Goal: Check status: Check status

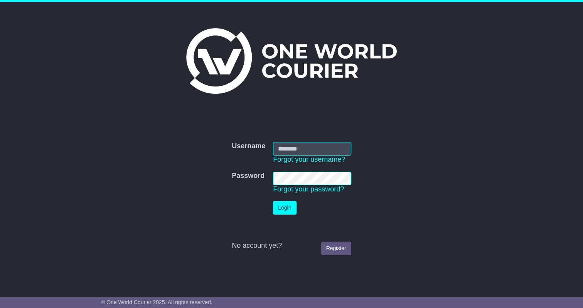
type input "**********"
click at [284, 214] on td "Login" at bounding box center [312, 207] width 86 height 21
click at [281, 209] on button "Login" at bounding box center [284, 207] width 23 height 13
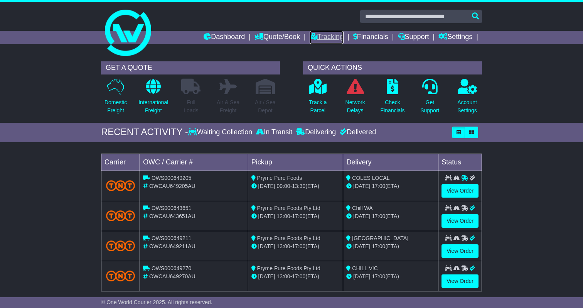
click at [317, 38] on link "Tracking" at bounding box center [326, 37] width 34 height 13
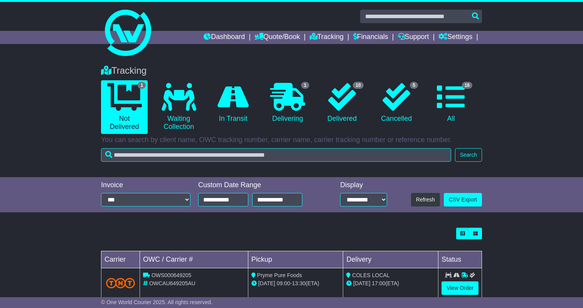
scroll to position [18, 0]
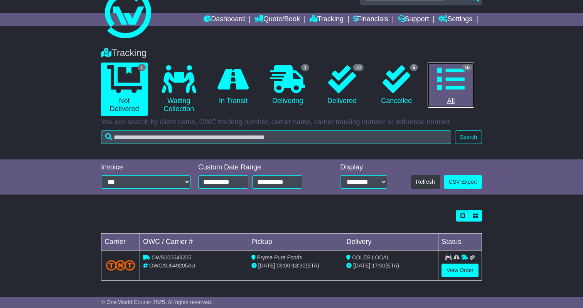
click at [435, 83] on link "16 All" at bounding box center [450, 84] width 47 height 45
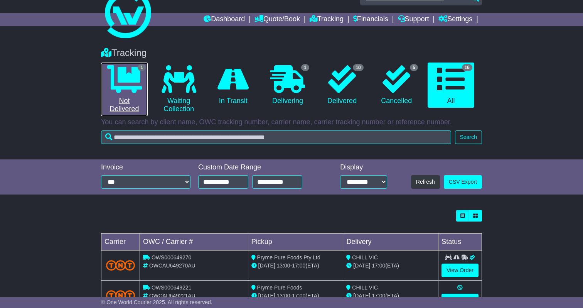
click at [104, 79] on link "1 Not Delivered" at bounding box center [124, 89] width 47 height 54
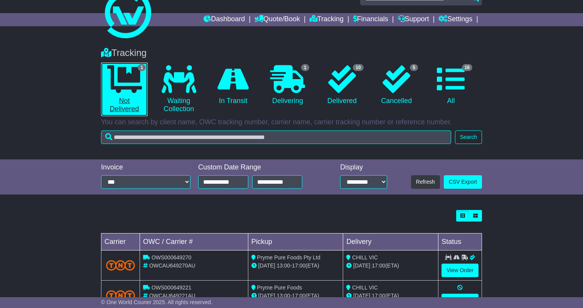
scroll to position [0, 0]
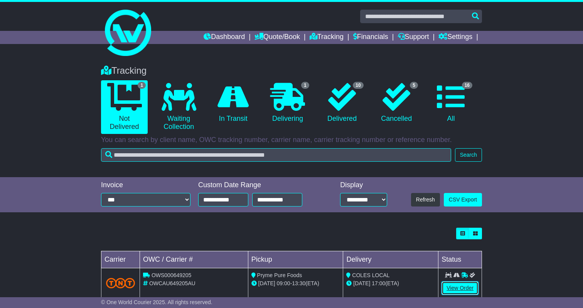
click at [463, 288] on link "View Order" at bounding box center [459, 287] width 37 height 13
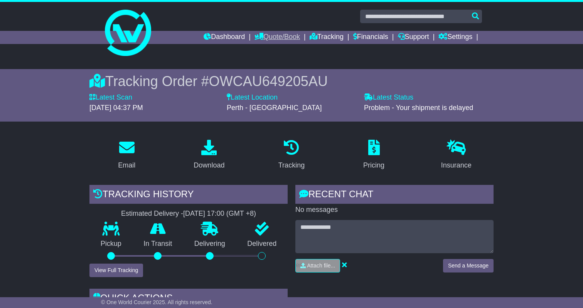
click at [254, 37] on icon at bounding box center [258, 36] width 9 height 7
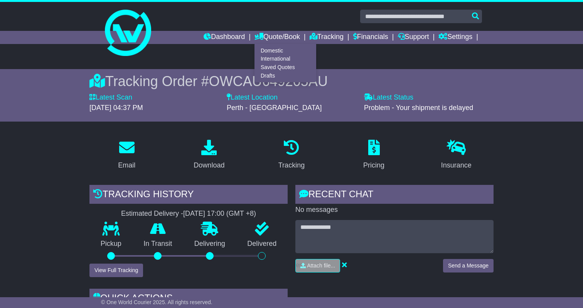
click at [293, 10] on div at bounding box center [291, 16] width 389 height 13
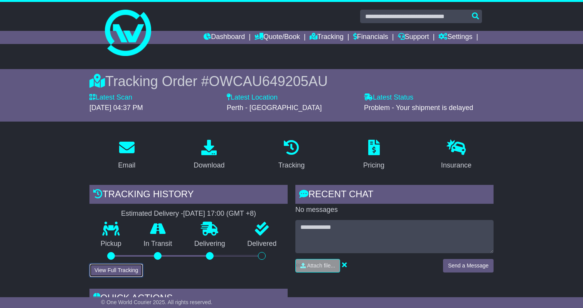
click at [122, 273] on button "View Full Tracking" at bounding box center [116, 269] width 54 height 13
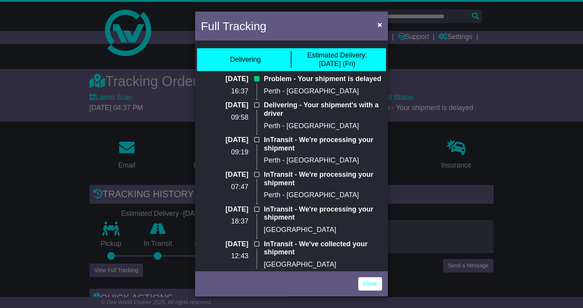
click at [127, 191] on div "Full Tracking × Delivering Estimated Delivery: 26 Sep (Fri) 26 Sep 2025 16:37 P…" at bounding box center [291, 154] width 583 height 308
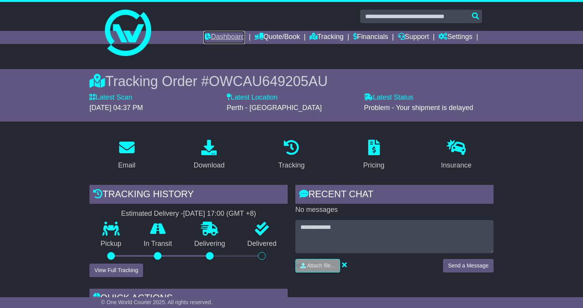
click at [226, 35] on link "Dashboard" at bounding box center [224, 37] width 41 height 13
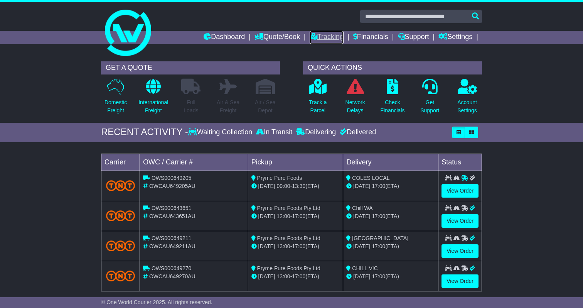
click at [323, 37] on link "Tracking" at bounding box center [326, 37] width 34 height 13
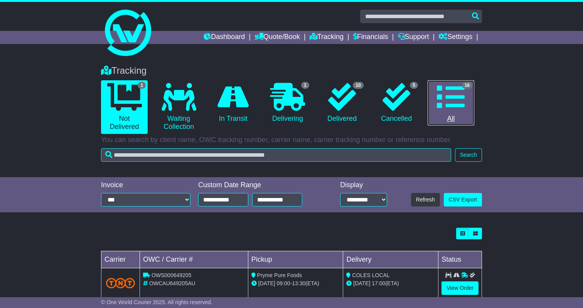
click at [470, 103] on link "16 All" at bounding box center [450, 102] width 47 height 45
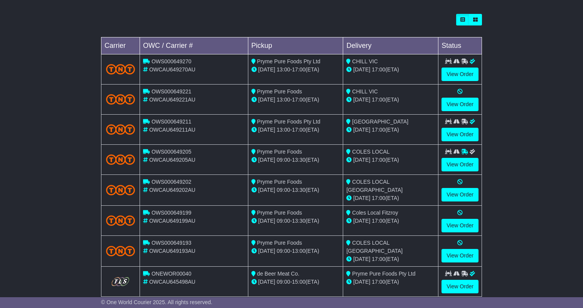
scroll to position [262, 0]
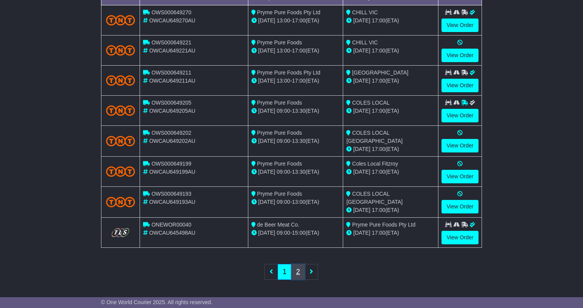
click at [299, 268] on link "2" at bounding box center [298, 272] width 14 height 16
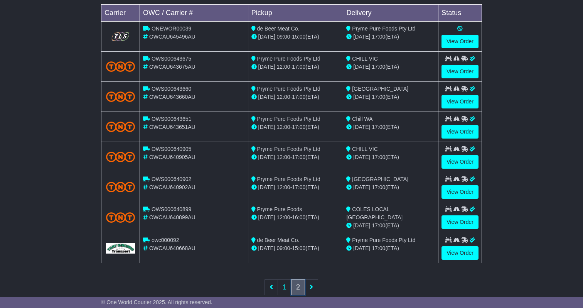
scroll to position [0, 0]
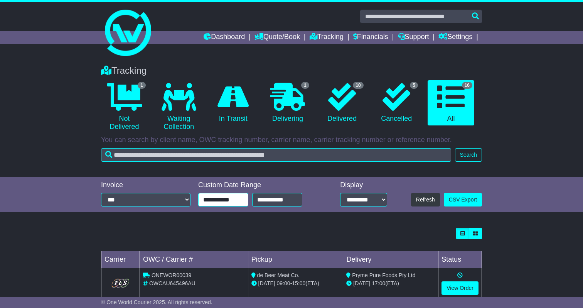
click at [241, 199] on input "**********" at bounding box center [223, 199] width 50 height 13
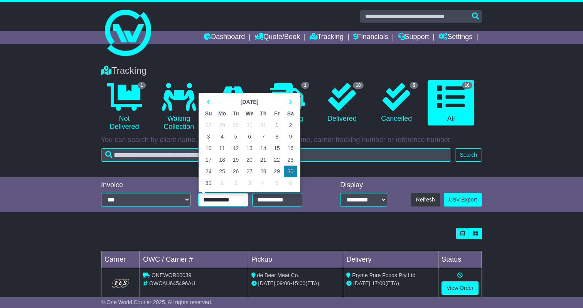
click at [230, 131] on td "5" at bounding box center [235, 137] width 13 height 12
type input "**********"
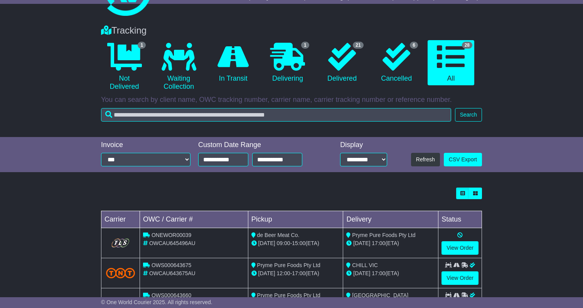
scroll to position [262, 0]
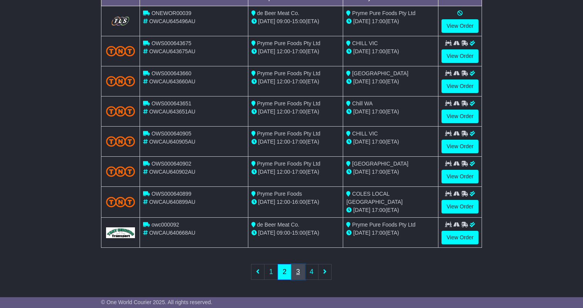
click at [296, 272] on link "3" at bounding box center [298, 272] width 14 height 16
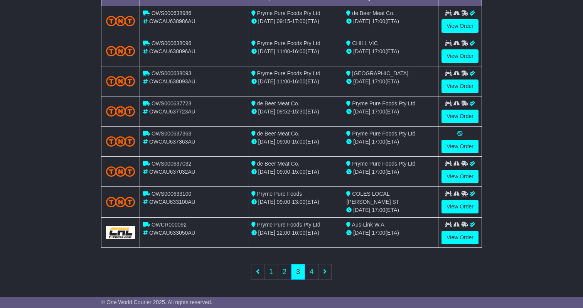
click at [307, 77] on div "Pryme Pure Foods Pty Ltd" at bounding box center [295, 73] width 89 height 8
click at [306, 77] on div "Pryme Pure Foods Pty Ltd" at bounding box center [295, 73] width 89 height 8
click at [455, 82] on link "View Order" at bounding box center [459, 85] width 37 height 13
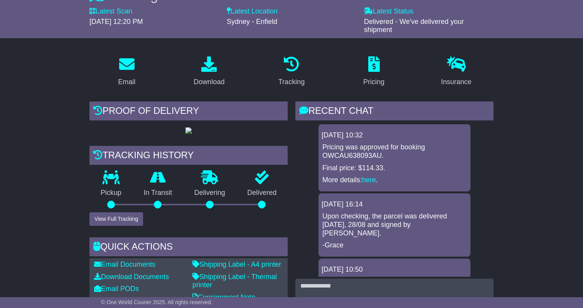
scroll to position [91, 0]
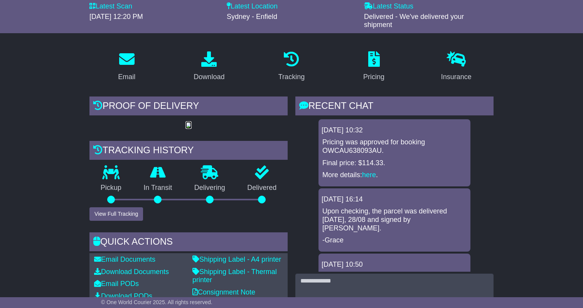
click at [185, 122] on img at bounding box center [188, 125] width 6 height 6
click at [105, 220] on button "View Full Tracking" at bounding box center [116, 213] width 54 height 13
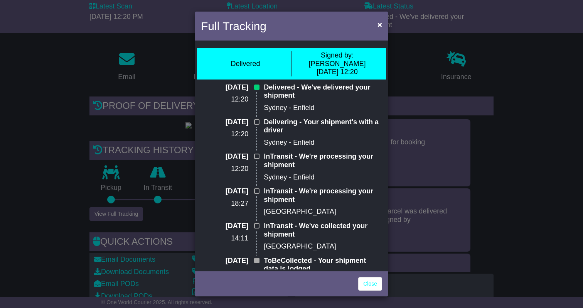
click at [422, 62] on div "Full Tracking × Delivered Signed by: [PERSON_NAME] [DATE] 12:20 [DATE] 12:20 De…" at bounding box center [291, 154] width 583 height 308
